Goal: Information Seeking & Learning: Find specific page/section

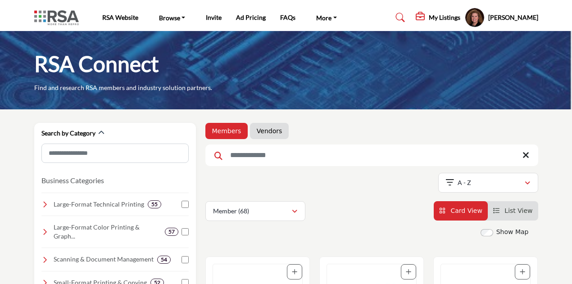
click at [228, 131] on link "Members" at bounding box center [226, 131] width 29 height 9
click at [220, 129] on link "Members" at bounding box center [226, 131] width 29 height 9
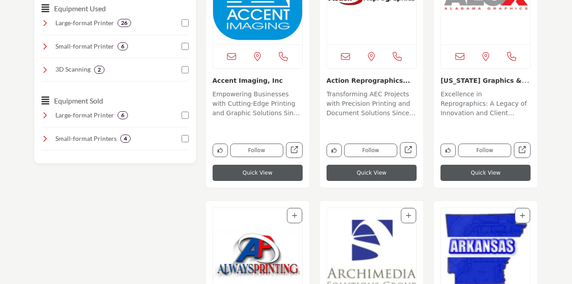
scroll to position [546, 0]
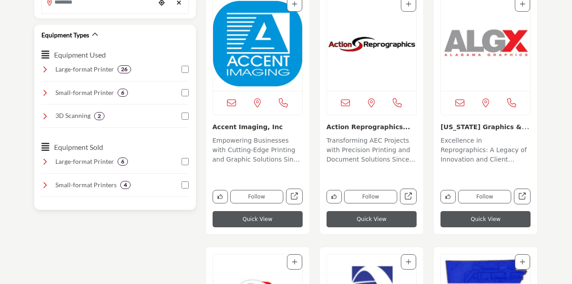
click at [44, 66] on icon at bounding box center [44, 69] width 7 height 7
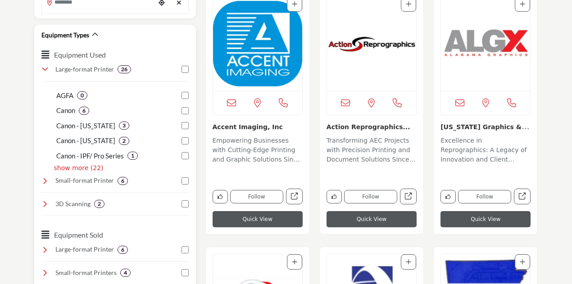
click at [75, 164] on p "show more (22)" at bounding box center [79, 168] width 50 height 9
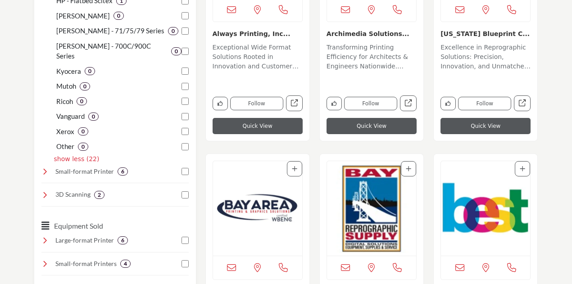
scroll to position [910, 0]
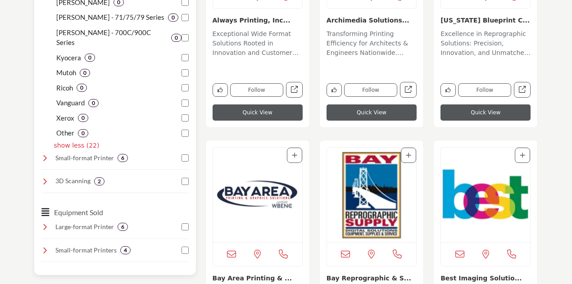
click at [43, 155] on icon at bounding box center [44, 158] width 7 height 7
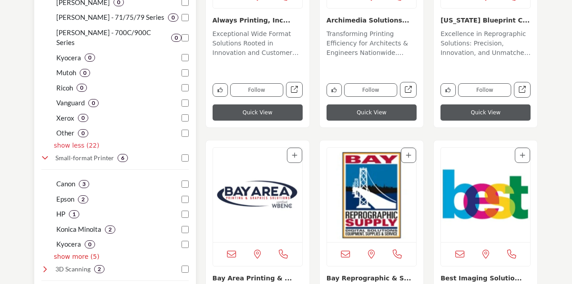
click at [44, 266] on icon at bounding box center [44, 269] width 7 height 7
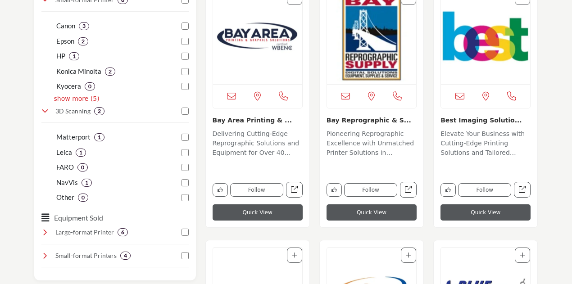
scroll to position [1106, 0]
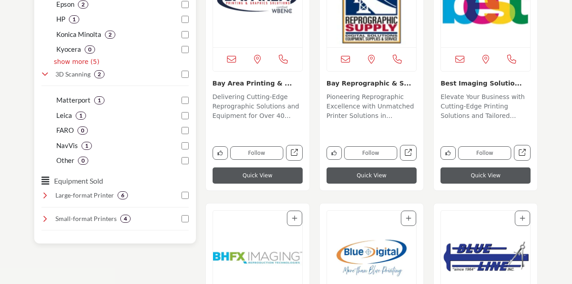
click at [48, 192] on icon at bounding box center [44, 195] width 7 height 7
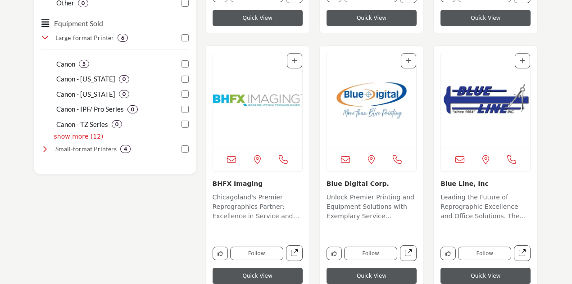
scroll to position [1266, 0]
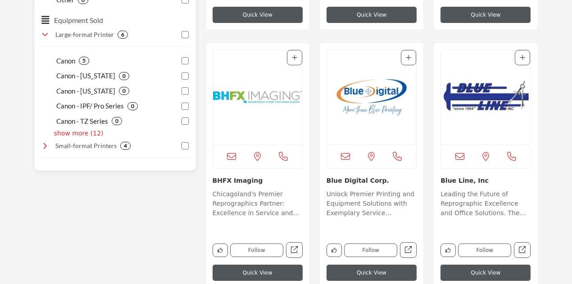
click at [58, 129] on p "show more (12)" at bounding box center [79, 133] width 50 height 9
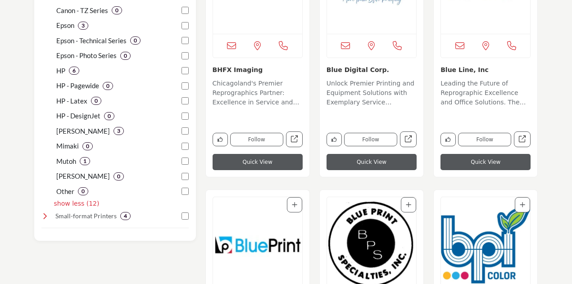
scroll to position [1431, 0]
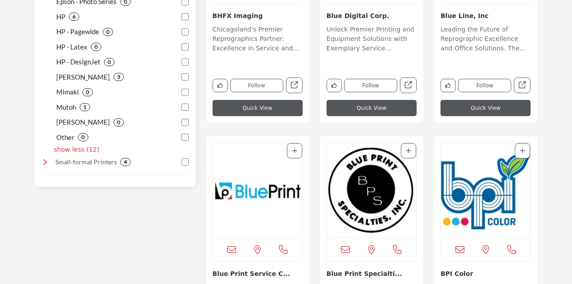
click at [45, 159] on icon at bounding box center [44, 162] width 7 height 7
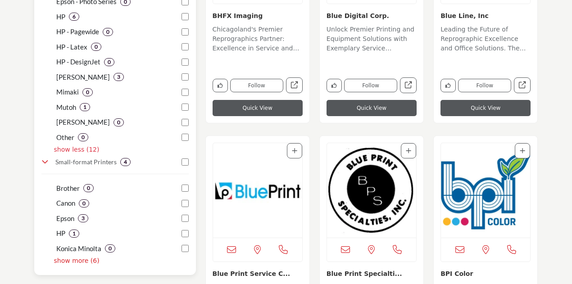
drag, startPoint x: 60, startPoint y: 242, endPoint x: 73, endPoint y: 240, distance: 12.7
click at [60, 256] on p "show more (6)" at bounding box center [77, 260] width 46 height 9
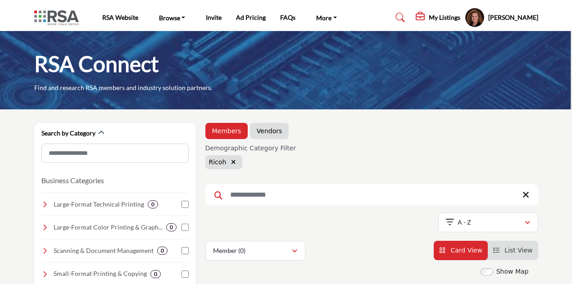
click at [231, 159] on icon "button" at bounding box center [233, 162] width 5 height 6
